Goal: Task Accomplishment & Management: Manage account settings

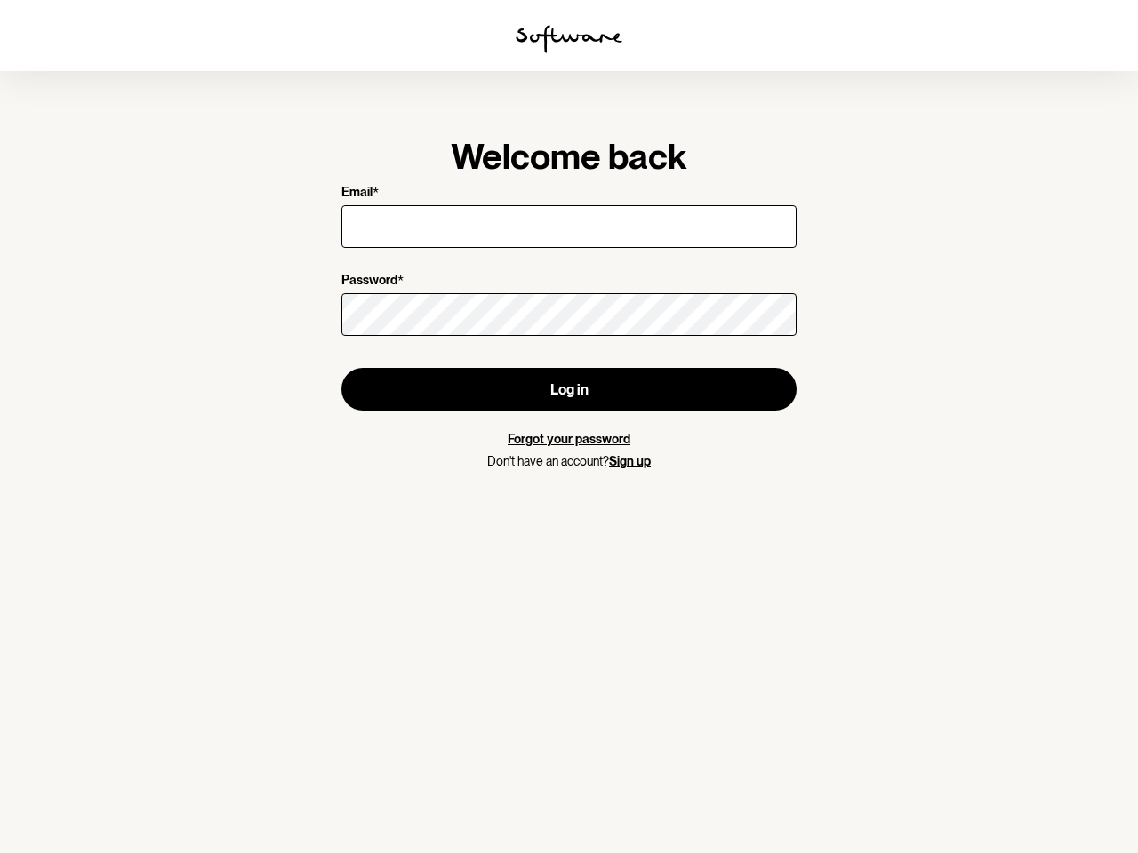
click at [569, 39] on img at bounding box center [569, 39] width 107 height 28
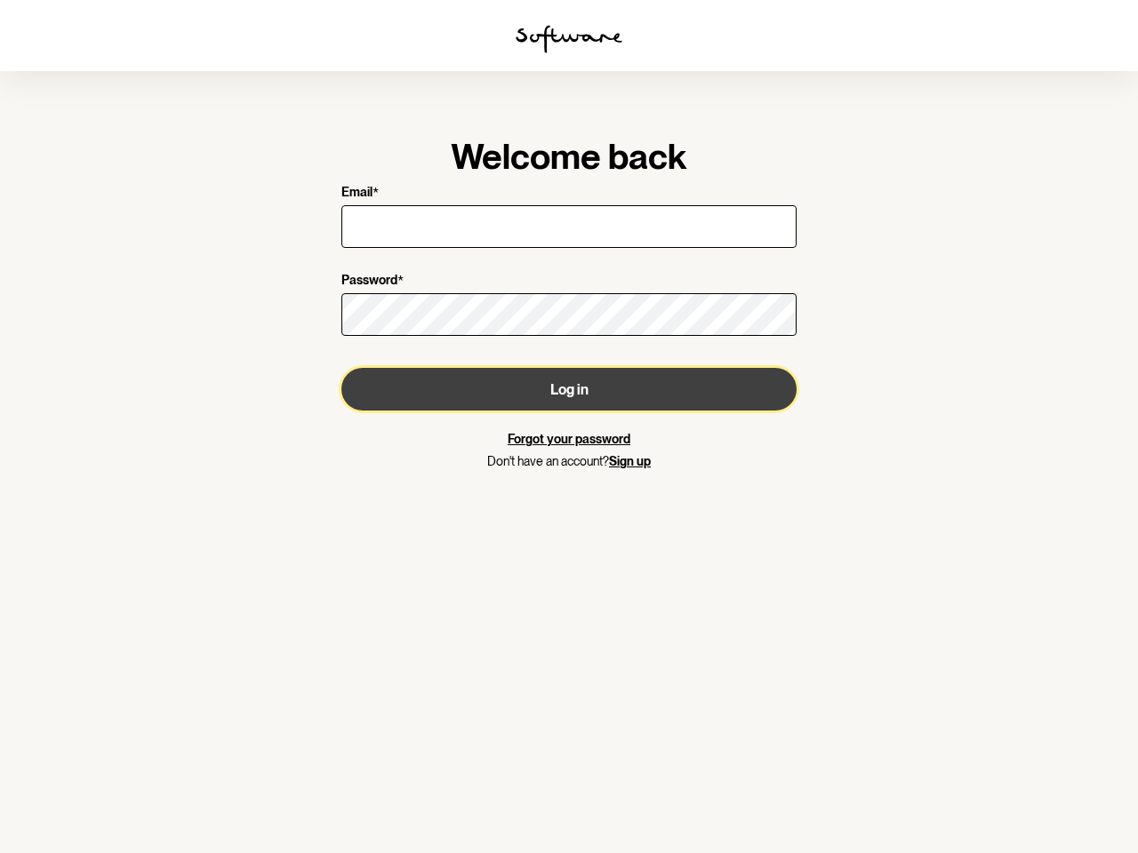
click at [569, 389] on button "Log in" at bounding box center [568, 389] width 455 height 43
